Goal: Transaction & Acquisition: Obtain resource

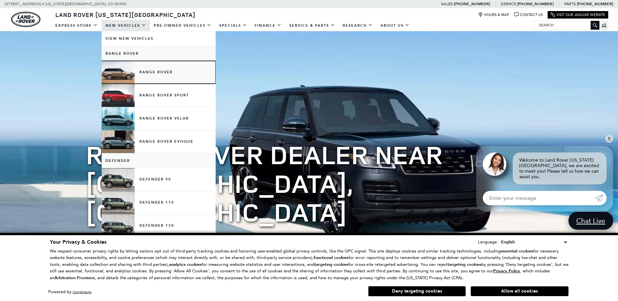
click at [158, 68] on link "Range Rover" at bounding box center [159, 72] width 114 height 23
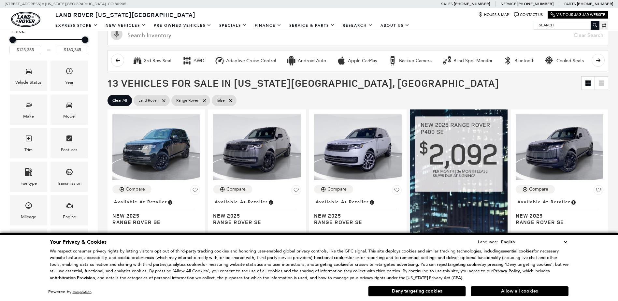
click at [515, 291] on button "Allow all cookies" at bounding box center [520, 291] width 98 height 10
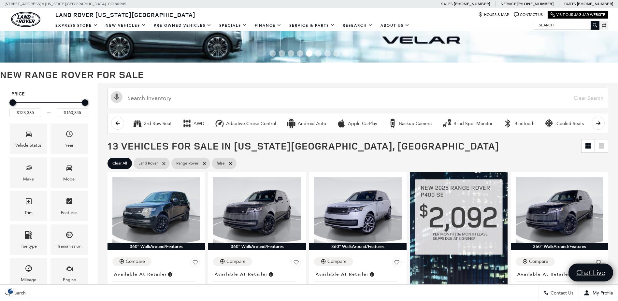
scroll to position [33, 0]
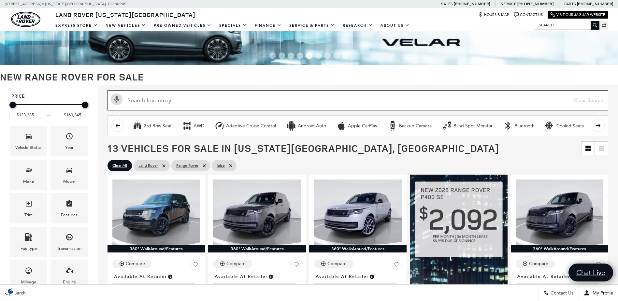
click at [251, 99] on input "text" at bounding box center [357, 100] width 501 height 20
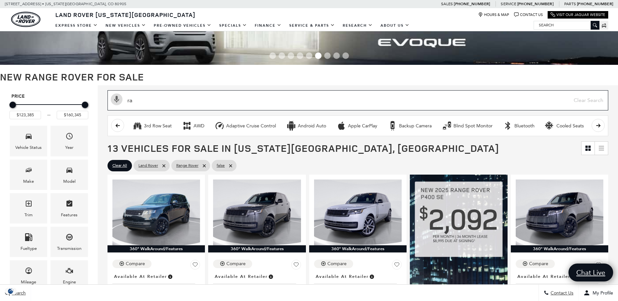
type input "r"
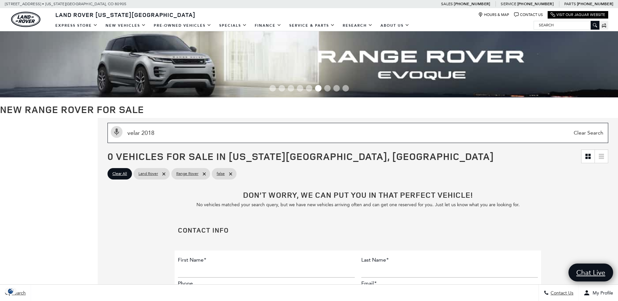
type input "velar 2018"
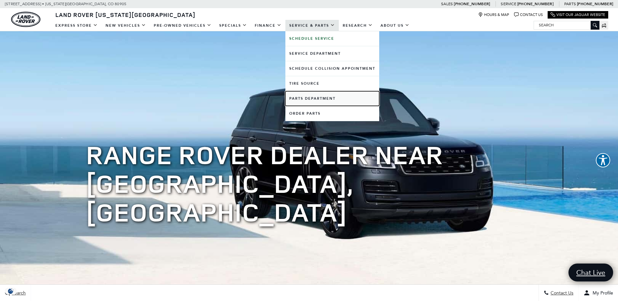
click at [336, 103] on link "Parts Department" at bounding box center [332, 98] width 94 height 15
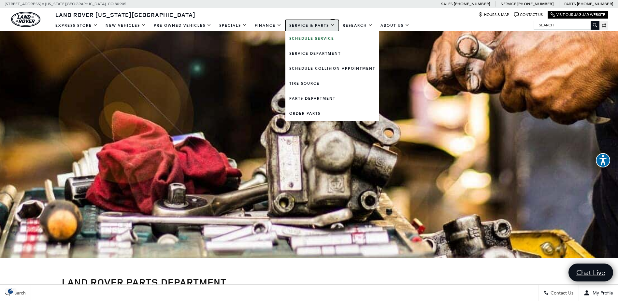
click at [297, 23] on link "Service & Parts" at bounding box center [311, 25] width 53 height 11
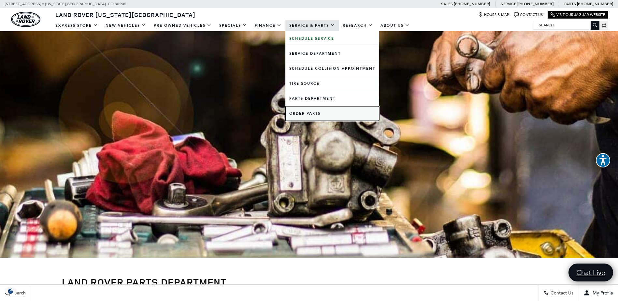
click at [312, 115] on link "Order Parts" at bounding box center [332, 113] width 94 height 15
